Goal: Transaction & Acquisition: Purchase product/service

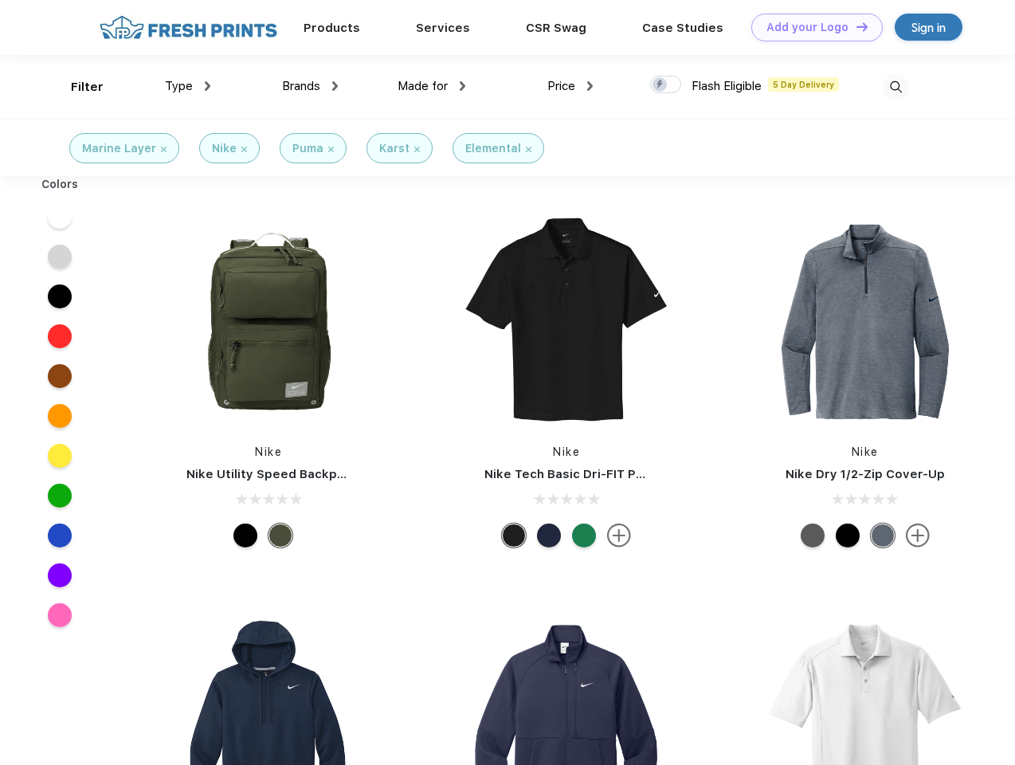
click at [811, 27] on link "Add your Logo Design Tool" at bounding box center [816, 28] width 131 height 28
click at [0, 0] on div "Design Tool" at bounding box center [0, 0] width 0 height 0
click at [855, 26] on link "Add your Logo Design Tool" at bounding box center [816, 28] width 131 height 28
click at [76, 87] on div "Filter" at bounding box center [87, 87] width 33 height 18
click at [188, 86] on span "Type" at bounding box center [179, 86] width 28 height 14
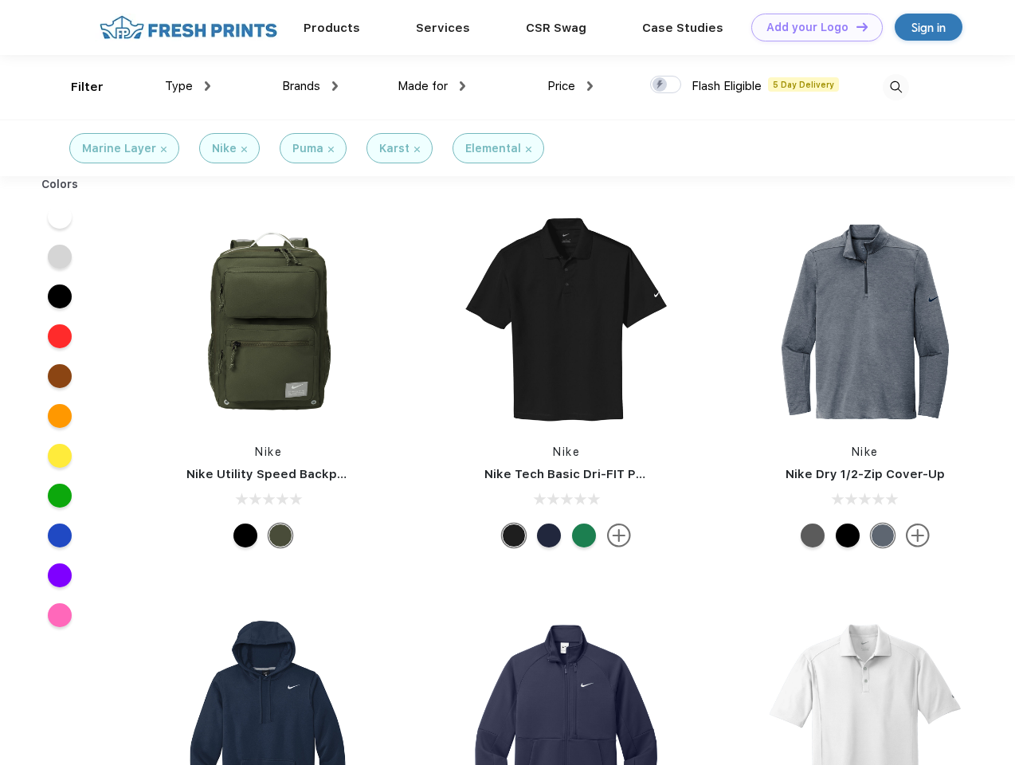
click at [310, 86] on span "Brands" at bounding box center [301, 86] width 38 height 14
click at [432, 86] on span "Made for" at bounding box center [423, 86] width 50 height 14
click at [571, 86] on span "Price" at bounding box center [561, 86] width 28 height 14
click at [666, 85] on div at bounding box center [665, 85] width 31 height 18
click at [661, 85] on input "checkbox" at bounding box center [655, 80] width 10 height 10
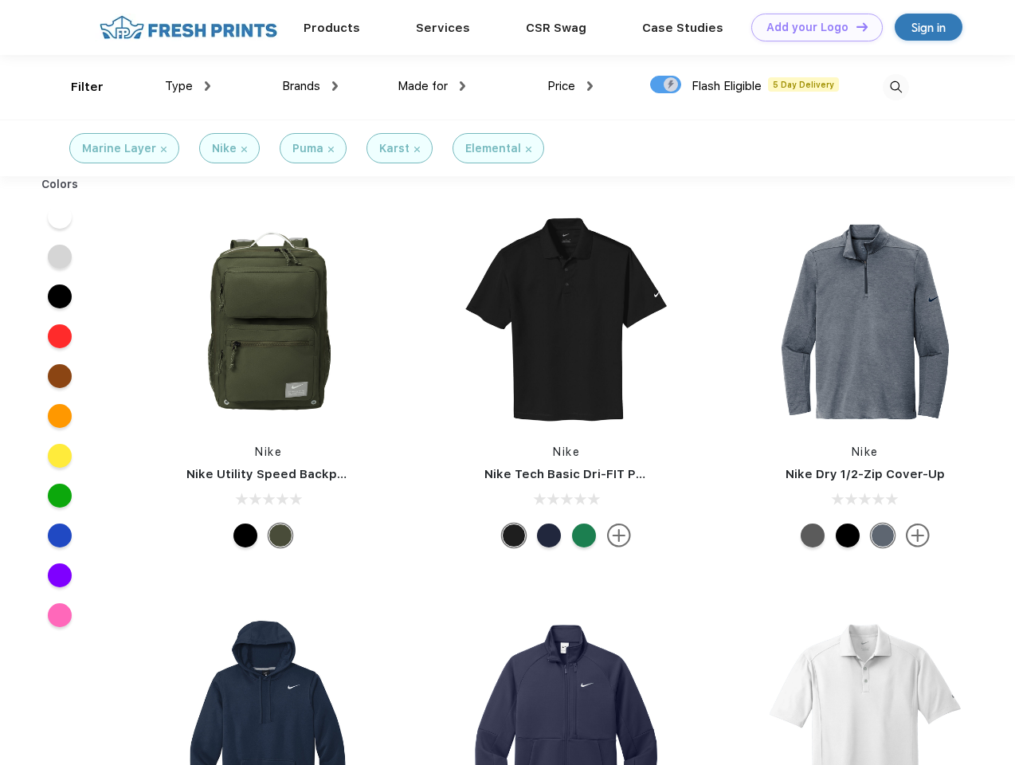
click at [896, 87] on img at bounding box center [896, 87] width 26 height 26
